Goal: Complete application form

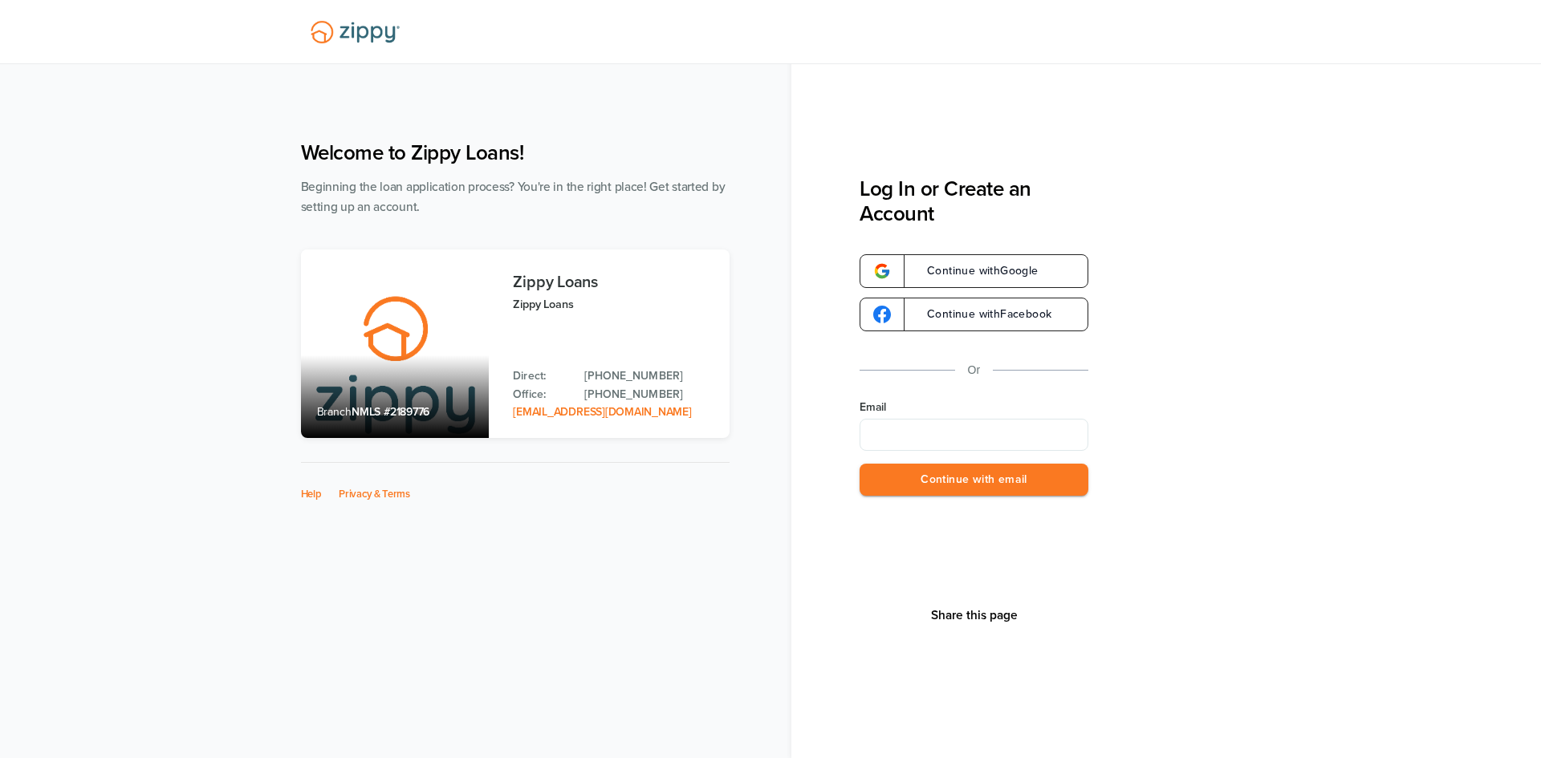
click at [146, 445] on div "Welcome to Zippy Loans! Beginning the loan application process? You're in the r…" at bounding box center [770, 411] width 1541 height 694
click at [938, 442] on input "Email" at bounding box center [974, 435] width 229 height 32
type input "**********"
click at [948, 482] on button "Continue with email" at bounding box center [974, 480] width 229 height 33
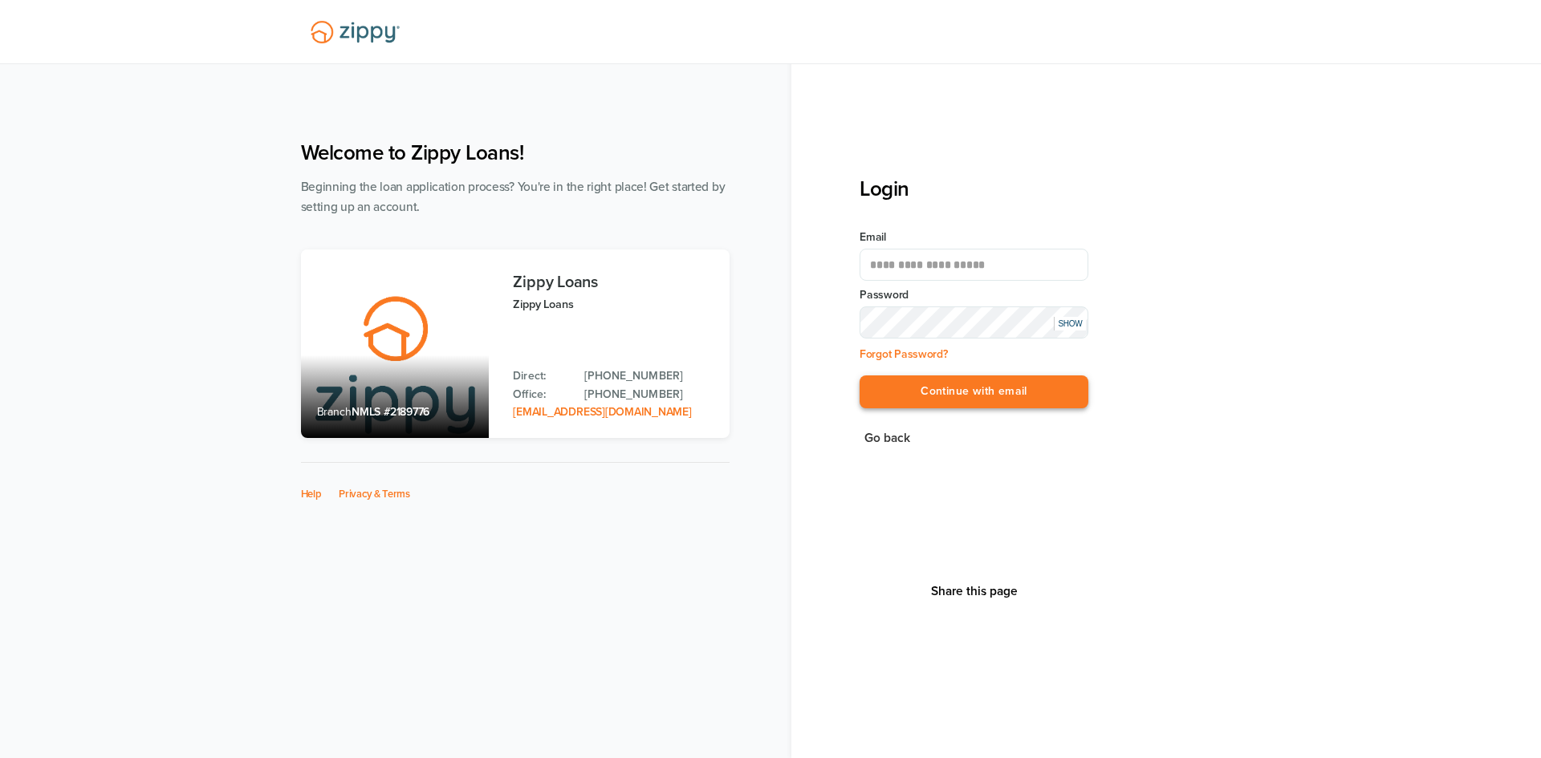
click at [962, 389] on button "Continue with email" at bounding box center [974, 392] width 229 height 33
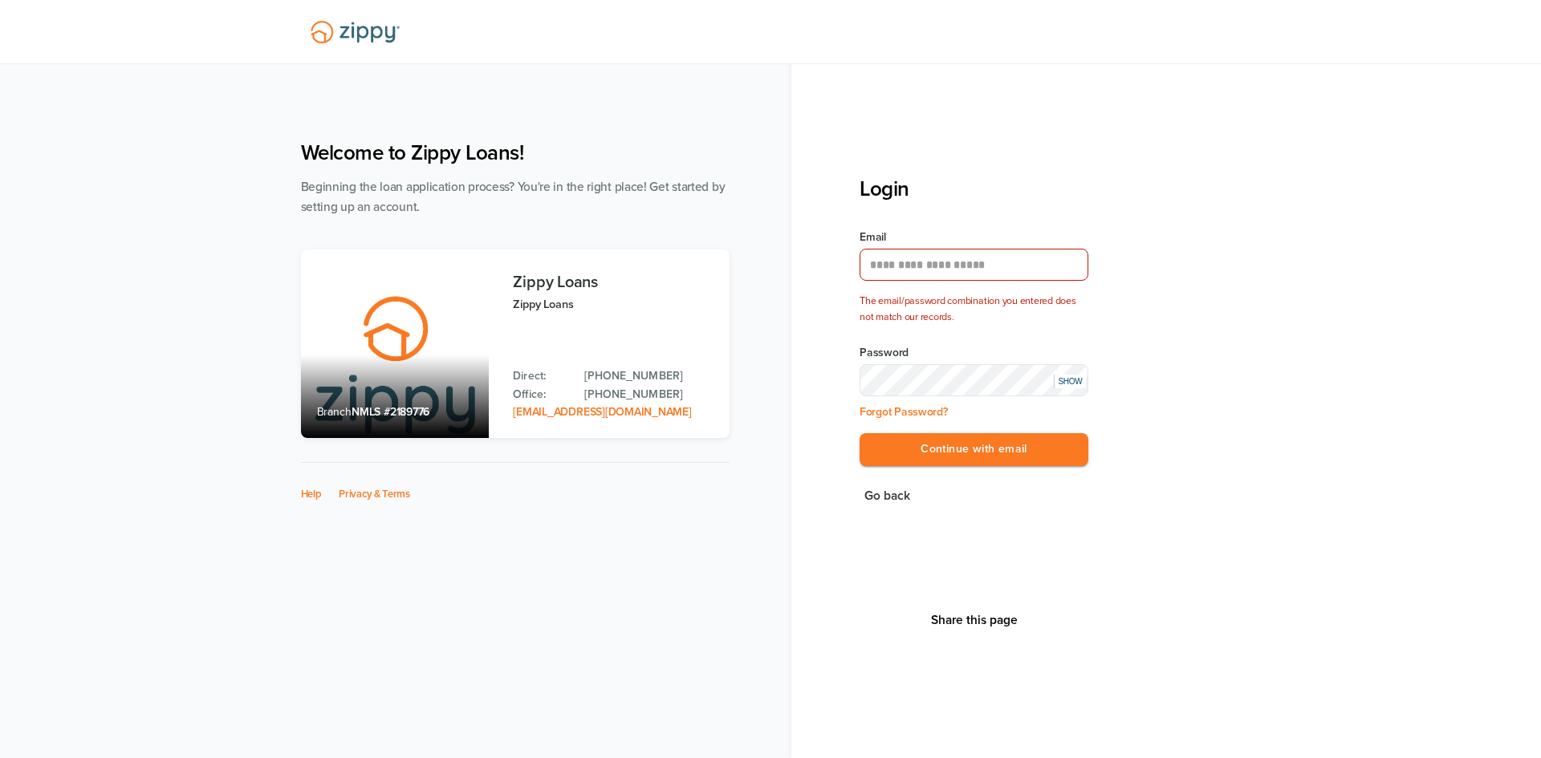
click at [1064, 376] on div "SHOW" at bounding box center [1070, 382] width 32 height 14
click at [1073, 384] on div "HIDE" at bounding box center [1070, 382] width 32 height 14
click at [985, 457] on button "Continue with email" at bounding box center [974, 449] width 229 height 33
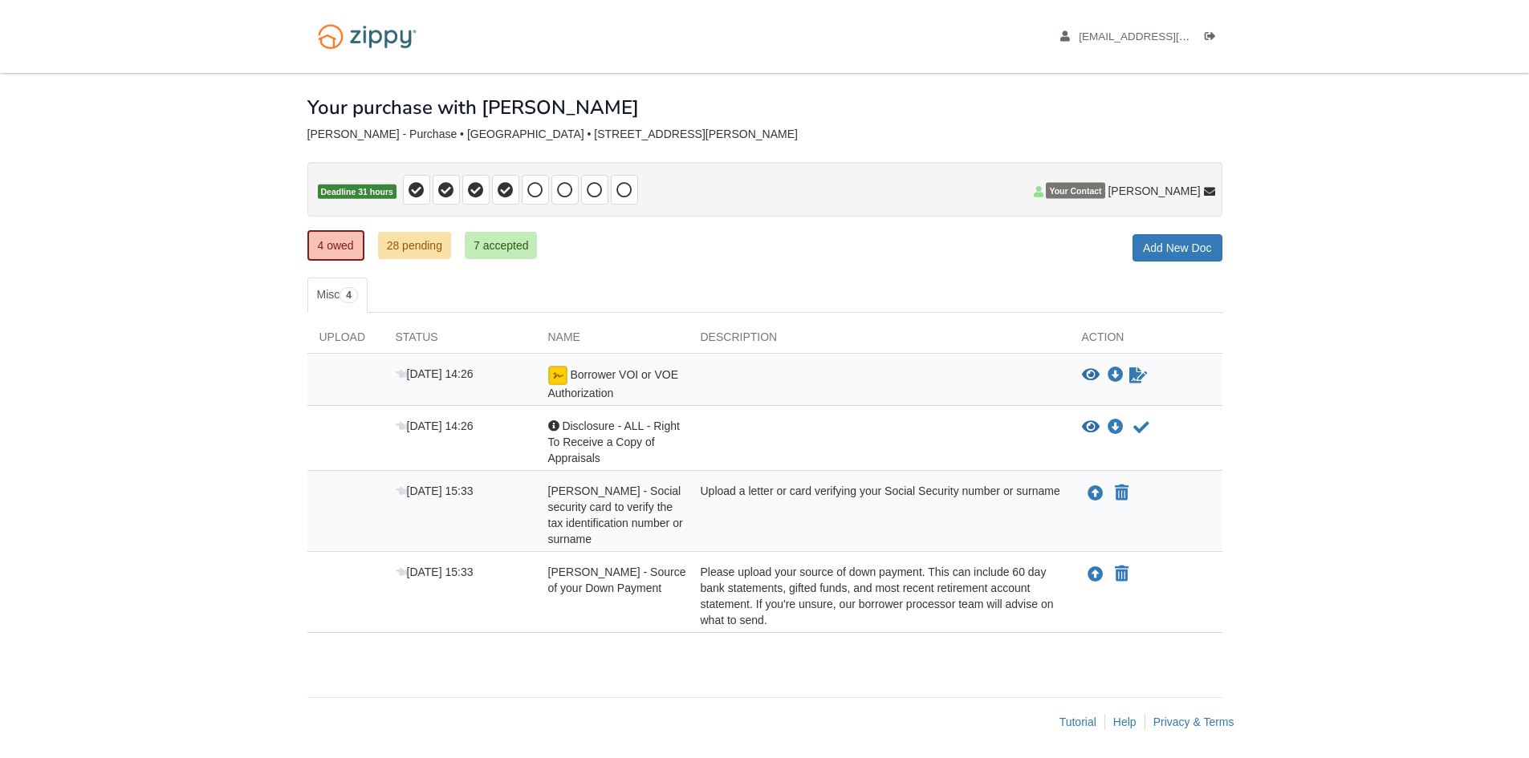
click at [1317, 239] on body "jenny53oh9@gmail.com Logout" at bounding box center [764, 381] width 1529 height 762
drag, startPoint x: 1397, startPoint y: 313, endPoint x: 1396, endPoint y: 300, distance: 12.9
click at [1394, 313] on body "jenny53oh9@gmail.com Logout" at bounding box center [764, 381] width 1529 height 762
